Goal: Task Accomplishment & Management: Manage account settings

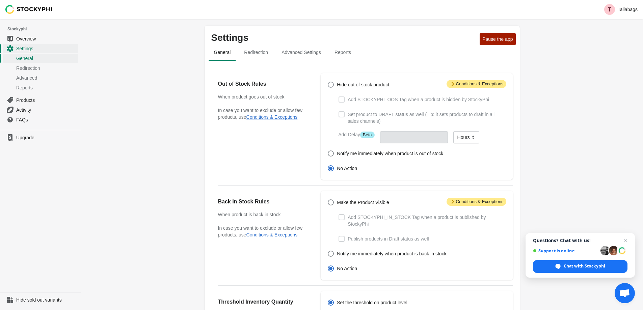
click at [348, 88] on span "Hide out of stock product" at bounding box center [363, 84] width 52 height 7
click at [328, 82] on input "Hide out of stock product" at bounding box center [328, 82] width 0 height 0
radio input "true"
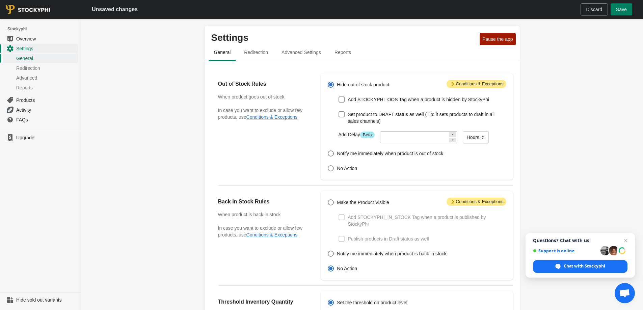
click at [342, 167] on span "No Action" at bounding box center [347, 168] width 20 height 7
click at [328, 166] on input "No Action" at bounding box center [328, 165] width 0 height 0
radio input "true"
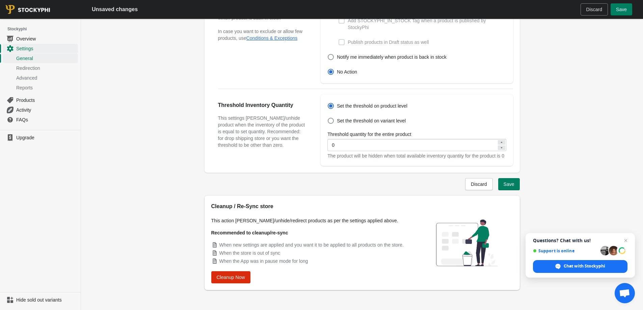
scroll to position [200, 0]
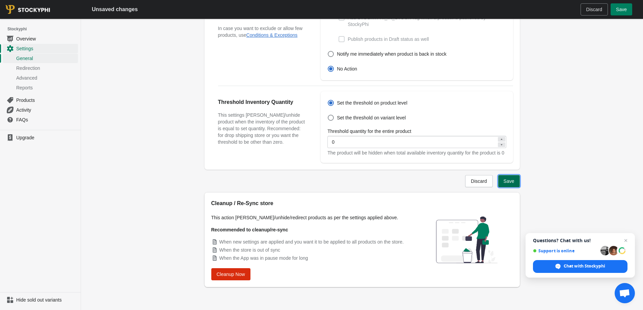
click at [513, 184] on span "Save" at bounding box center [508, 180] width 11 height 5
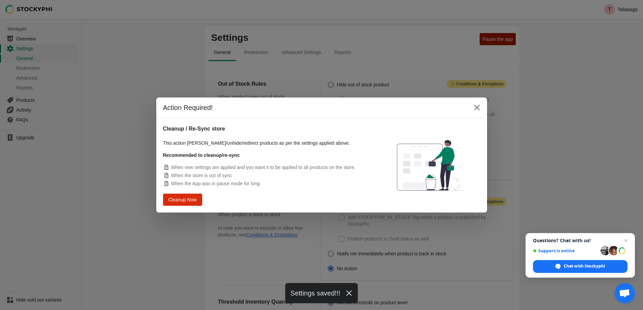
scroll to position [183, 0]
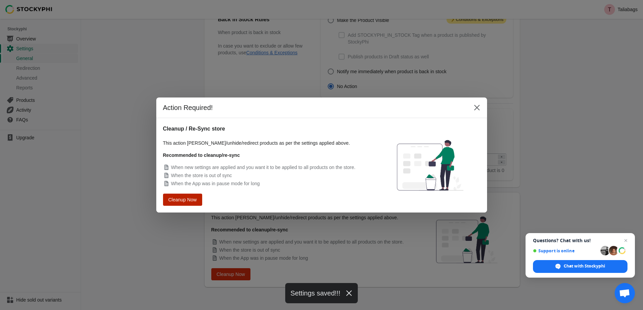
click at [180, 200] on span "Cleanup Now" at bounding box center [183, 199] width 26 height 5
